Goal: Use online tool/utility: Utilize a website feature to perform a specific function

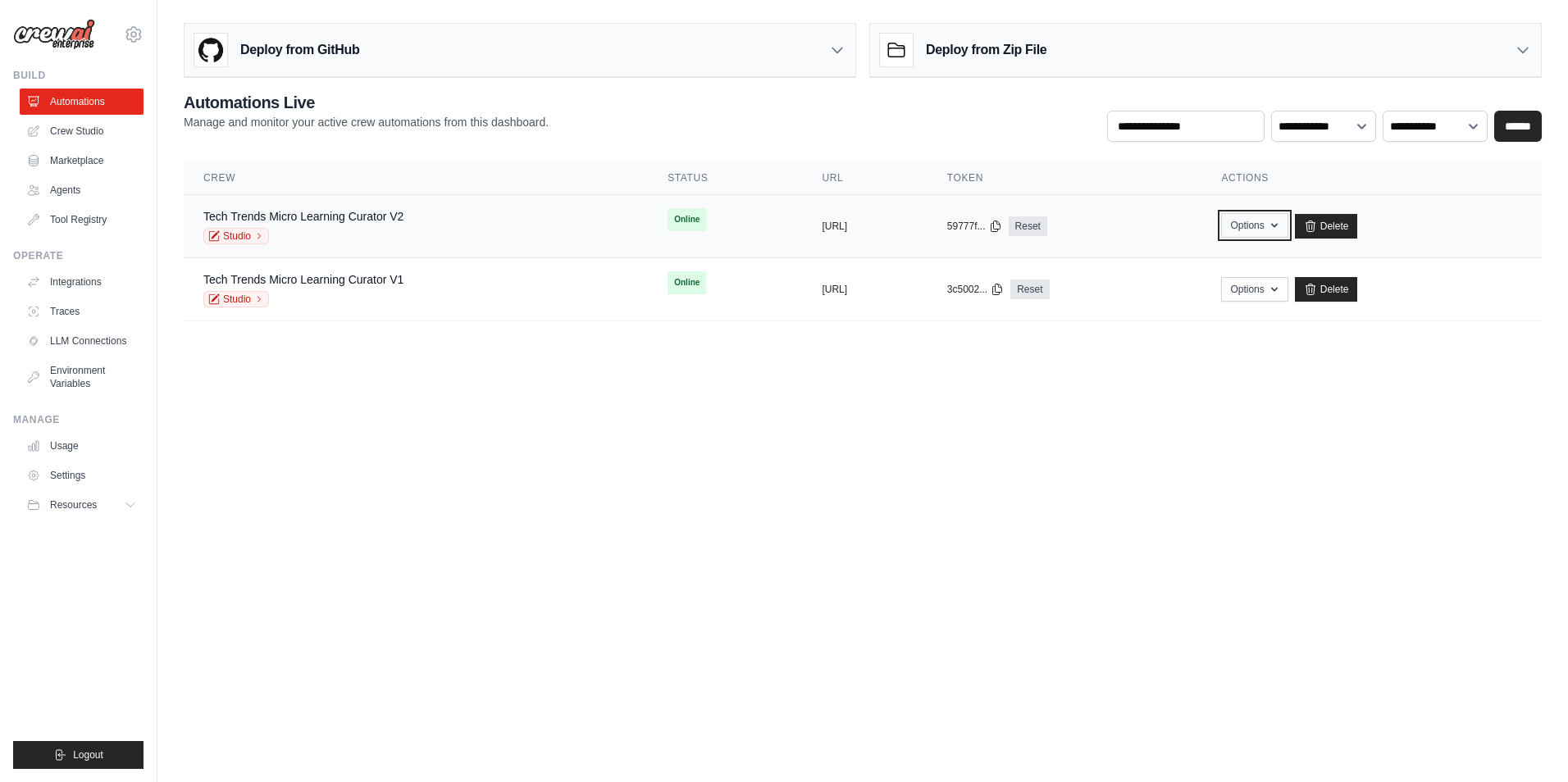
click at [1288, 228] on button "Options" at bounding box center [1254, 225] width 66 height 25
click at [763, 403] on body "[EMAIL_ADDRESS][DOMAIN_NAME] Settings Build Automations Crew Studio" at bounding box center [784, 391] width 1568 height 782
click at [99, 278] on link "Integrations" at bounding box center [83, 282] width 124 height 27
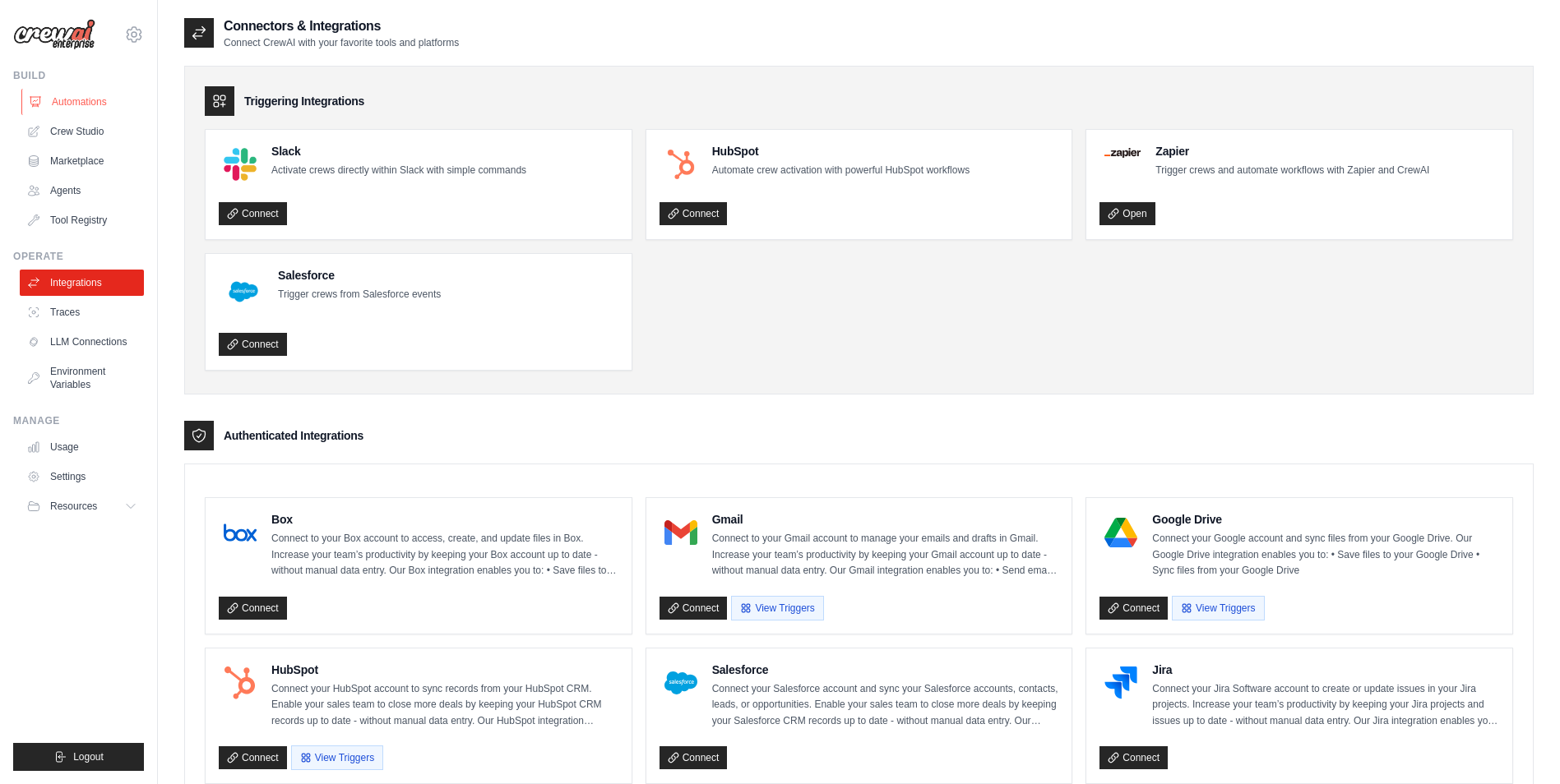
click at [87, 104] on link "Automations" at bounding box center [84, 102] width 124 height 27
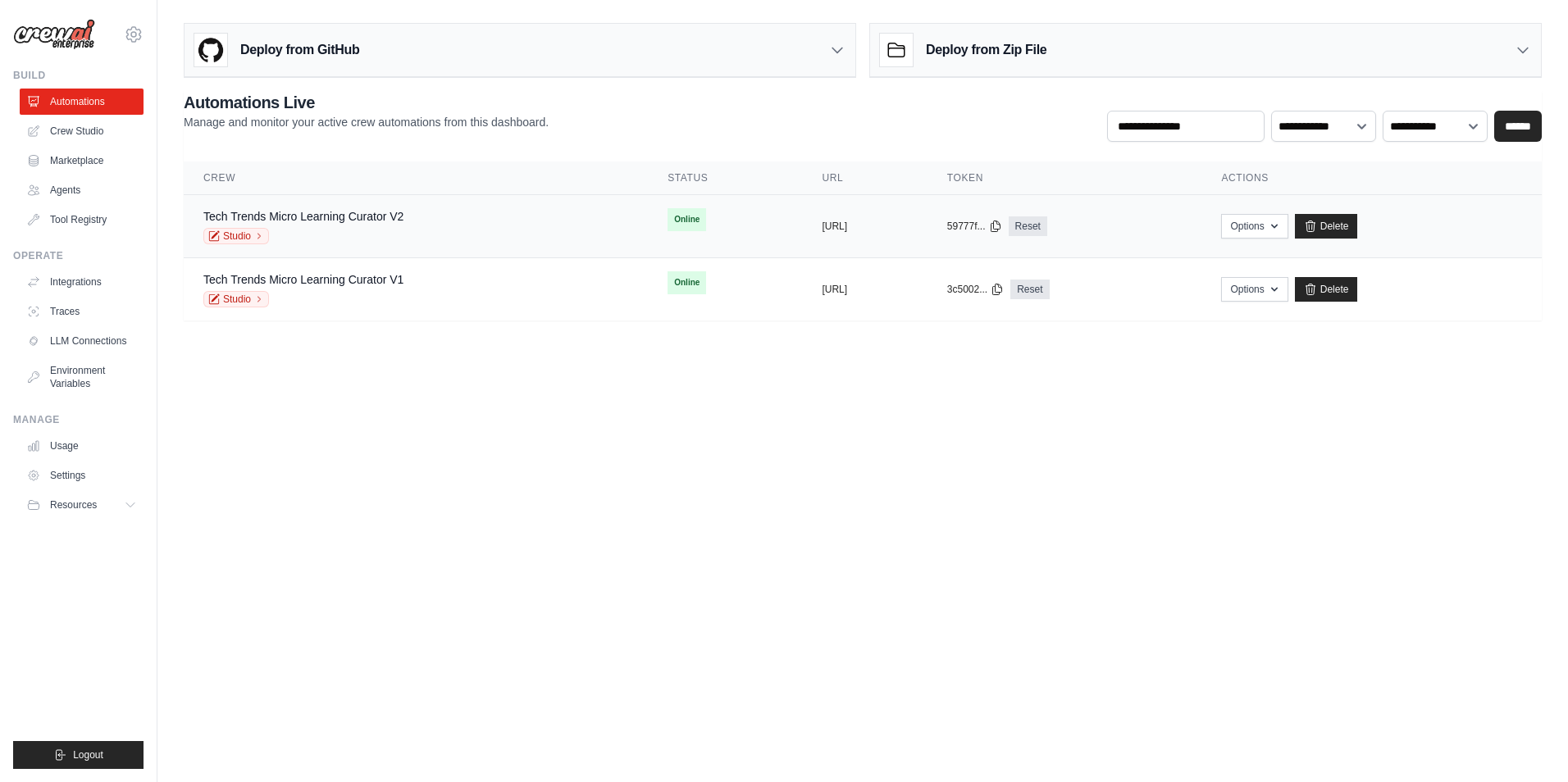
click at [423, 214] on div "Tech Trends Micro Learning Curator V2 Studio" at bounding box center [416, 227] width 425 height 36
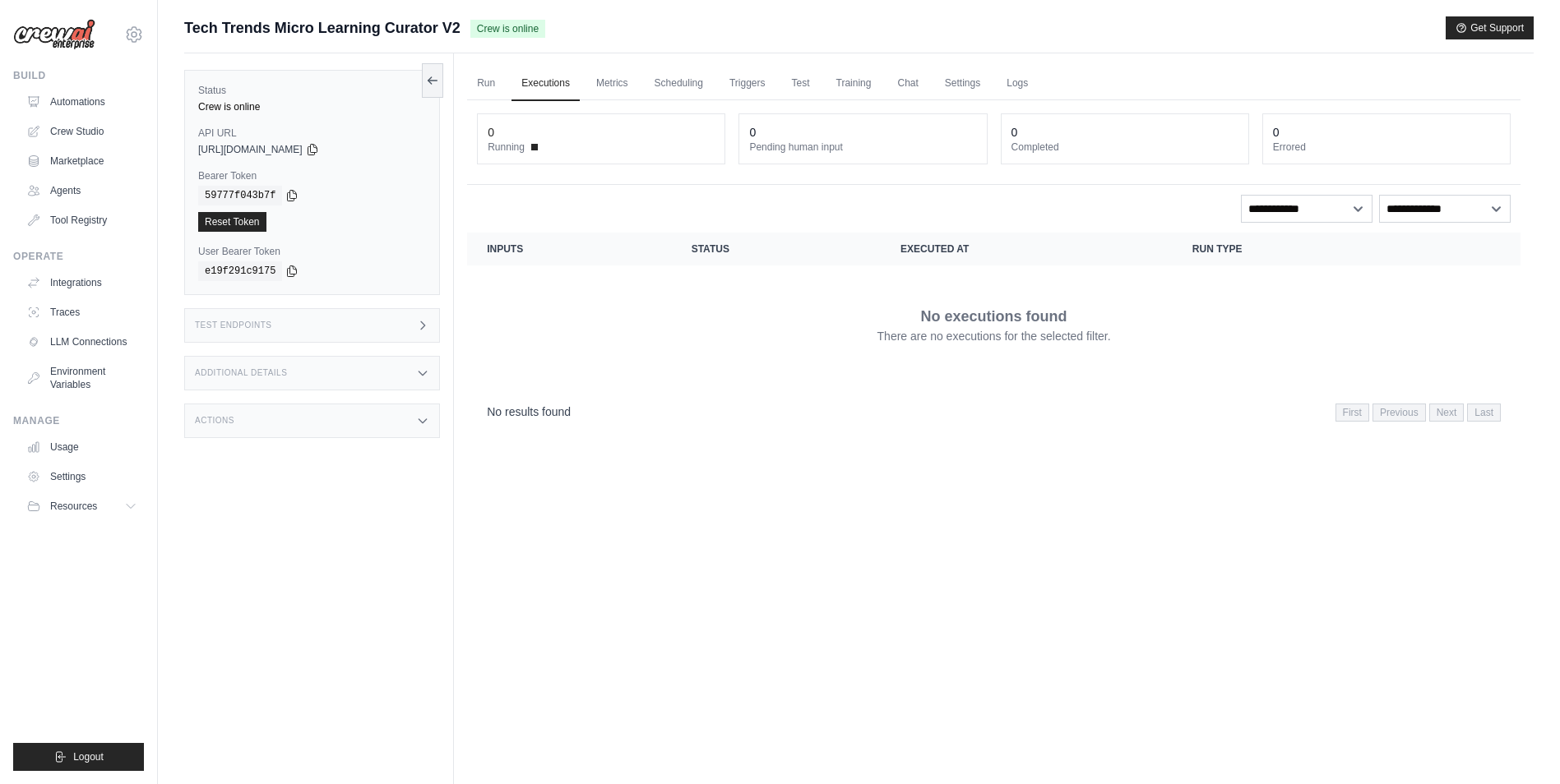
click at [302, 316] on div "Test Endpoints" at bounding box center [312, 325] width 256 height 34
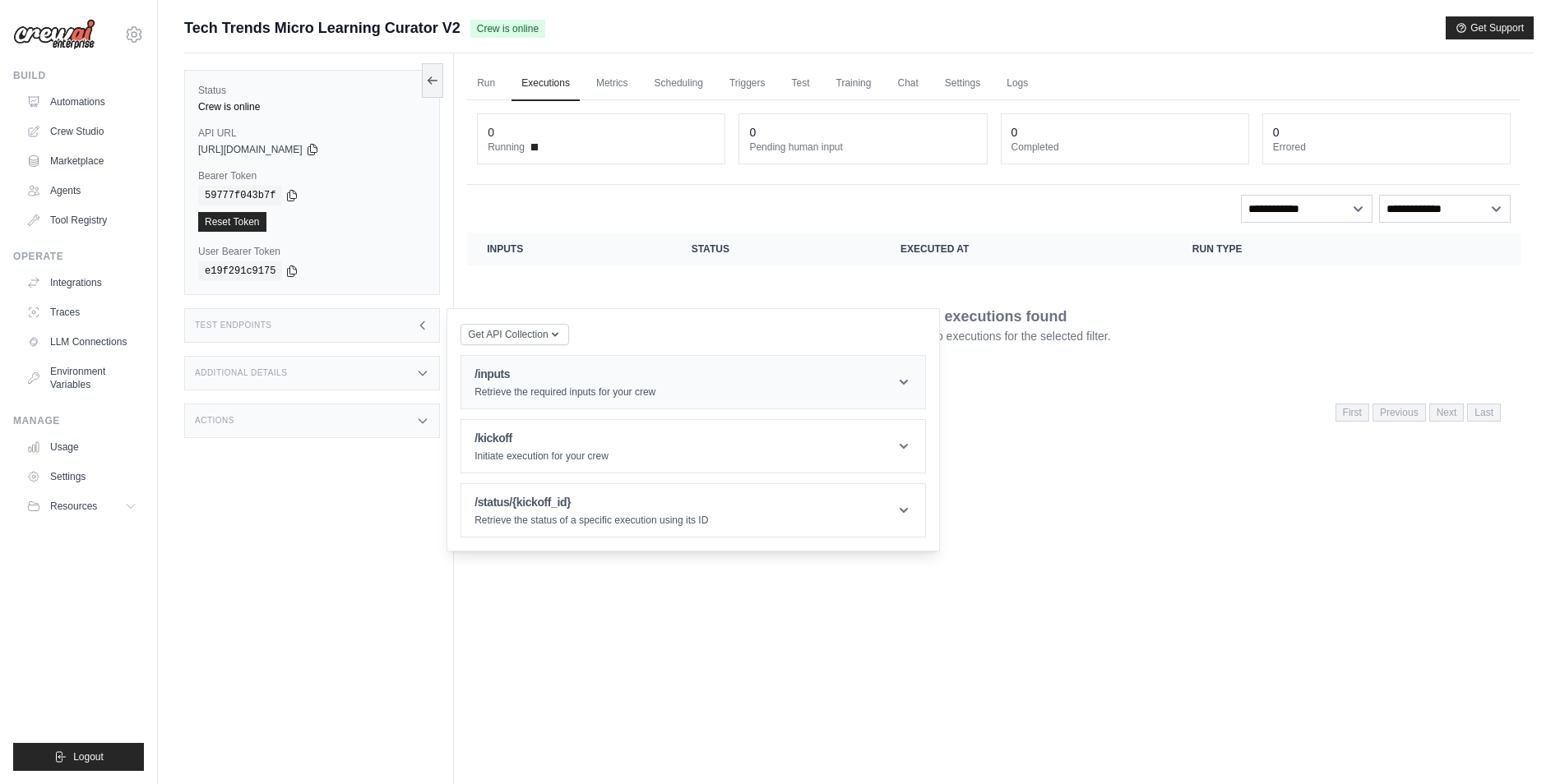
click at [515, 402] on header "/inputs Retrieve the required inputs for your crew" at bounding box center [693, 382] width 464 height 52
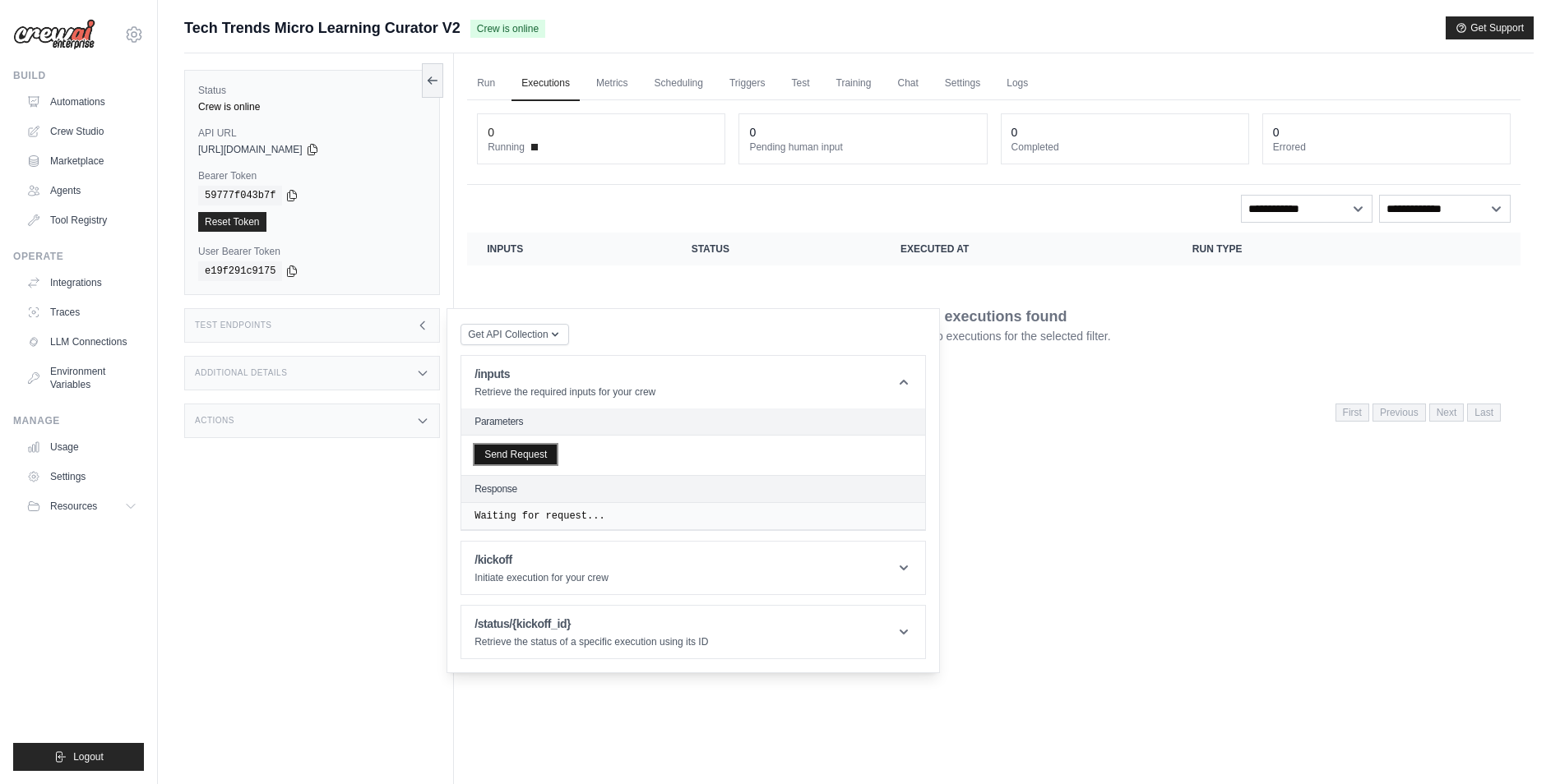
click at [504, 453] on button "Send Request" at bounding box center [516, 454] width 83 height 20
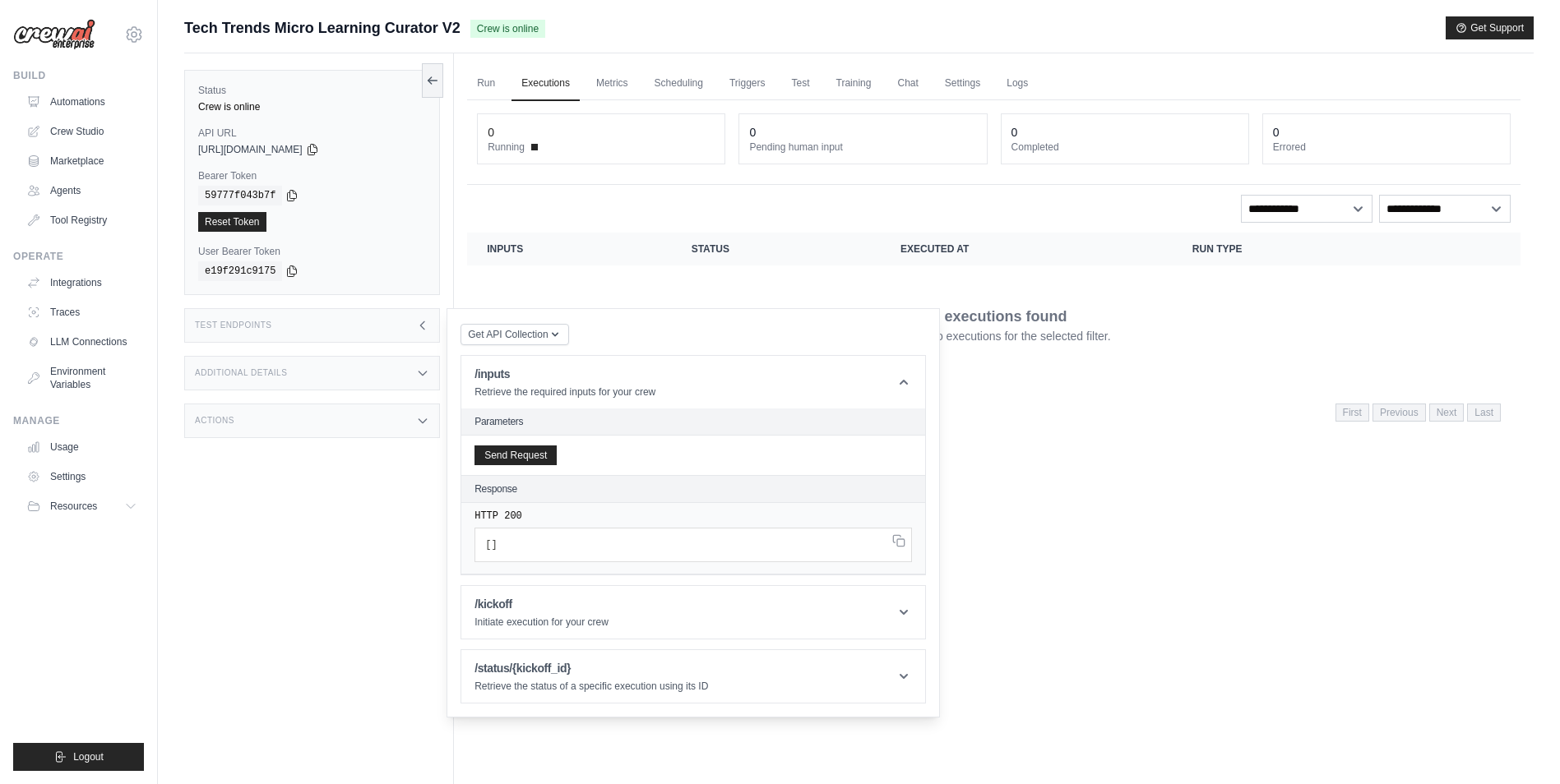
click at [325, 523] on div "Status Crew is online API URL copied https://tech-trends-micro-learning-curator…" at bounding box center [319, 445] width 269 height 784
